Goal: Task Accomplishment & Management: Manage account settings

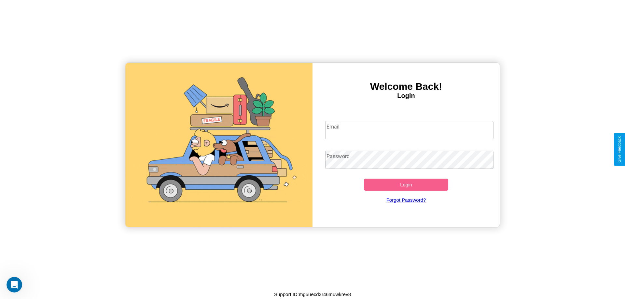
click at [409, 130] on input "Email" at bounding box center [409, 130] width 169 height 18
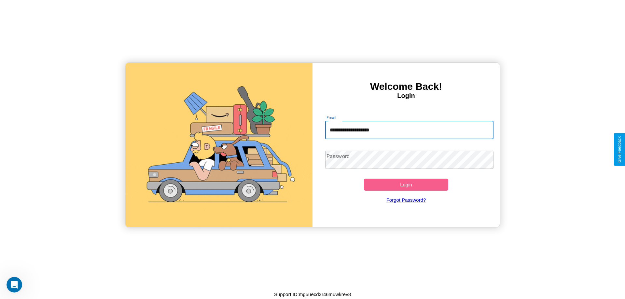
type input "**********"
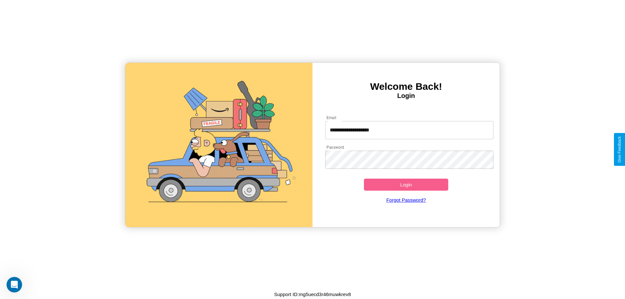
click at [406, 184] on button "Login" at bounding box center [406, 185] width 84 height 12
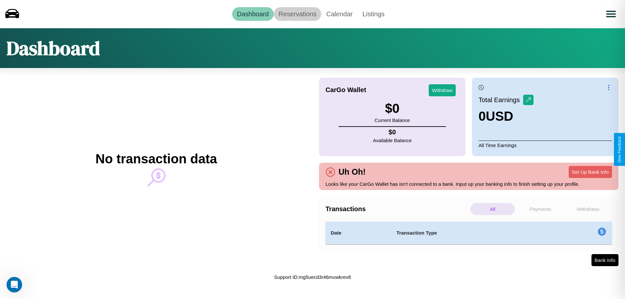
click at [297, 14] on link "Reservations" at bounding box center [298, 14] width 48 height 14
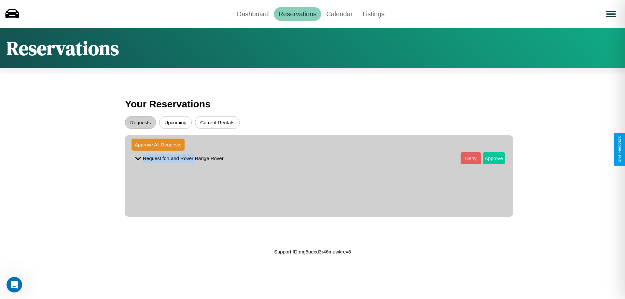
click at [489, 158] on button "Approve" at bounding box center [493, 158] width 22 height 12
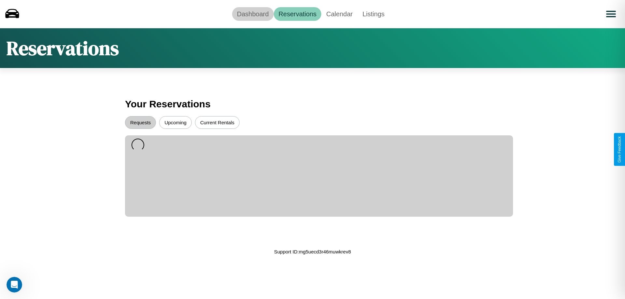
click at [252, 14] on link "Dashboard" at bounding box center [253, 14] width 42 height 14
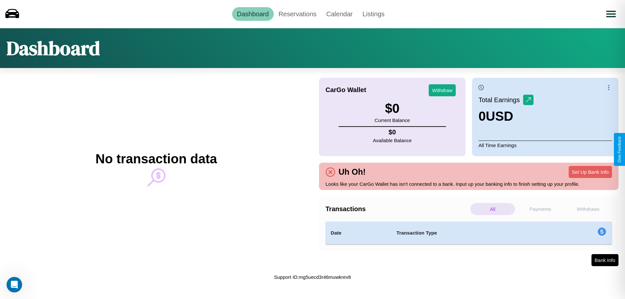
click at [540, 209] on p "Payments" at bounding box center [540, 209] width 45 height 12
click at [588, 209] on p "Withdraws" at bounding box center [587, 209] width 45 height 12
click at [492, 209] on p "All" at bounding box center [492, 209] width 45 height 12
click at [540, 209] on p "Payments" at bounding box center [540, 209] width 45 height 12
